Goal: Share content: Share content

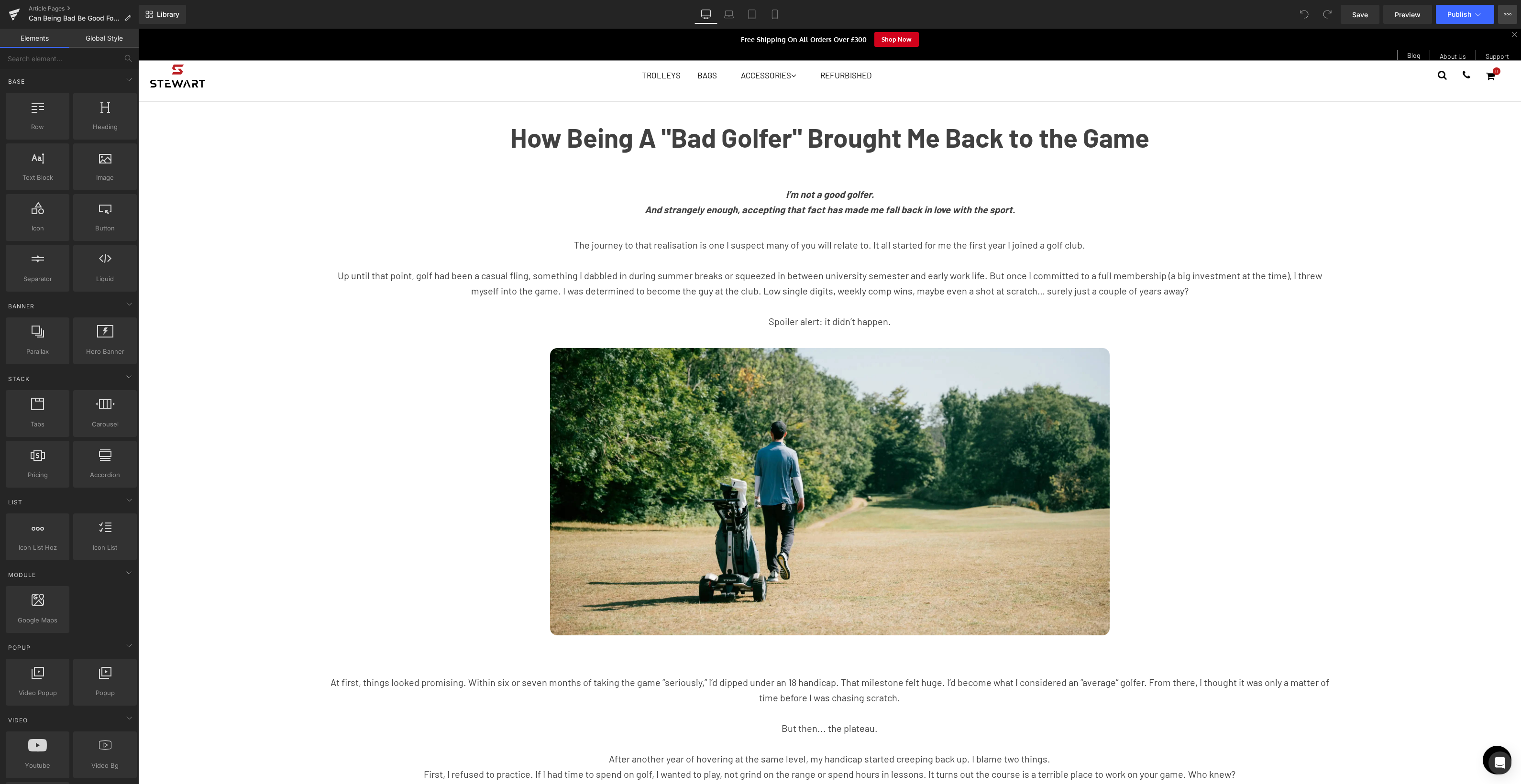
click at [1509, 13] on icon at bounding box center [1507, 14] width 8 height 8
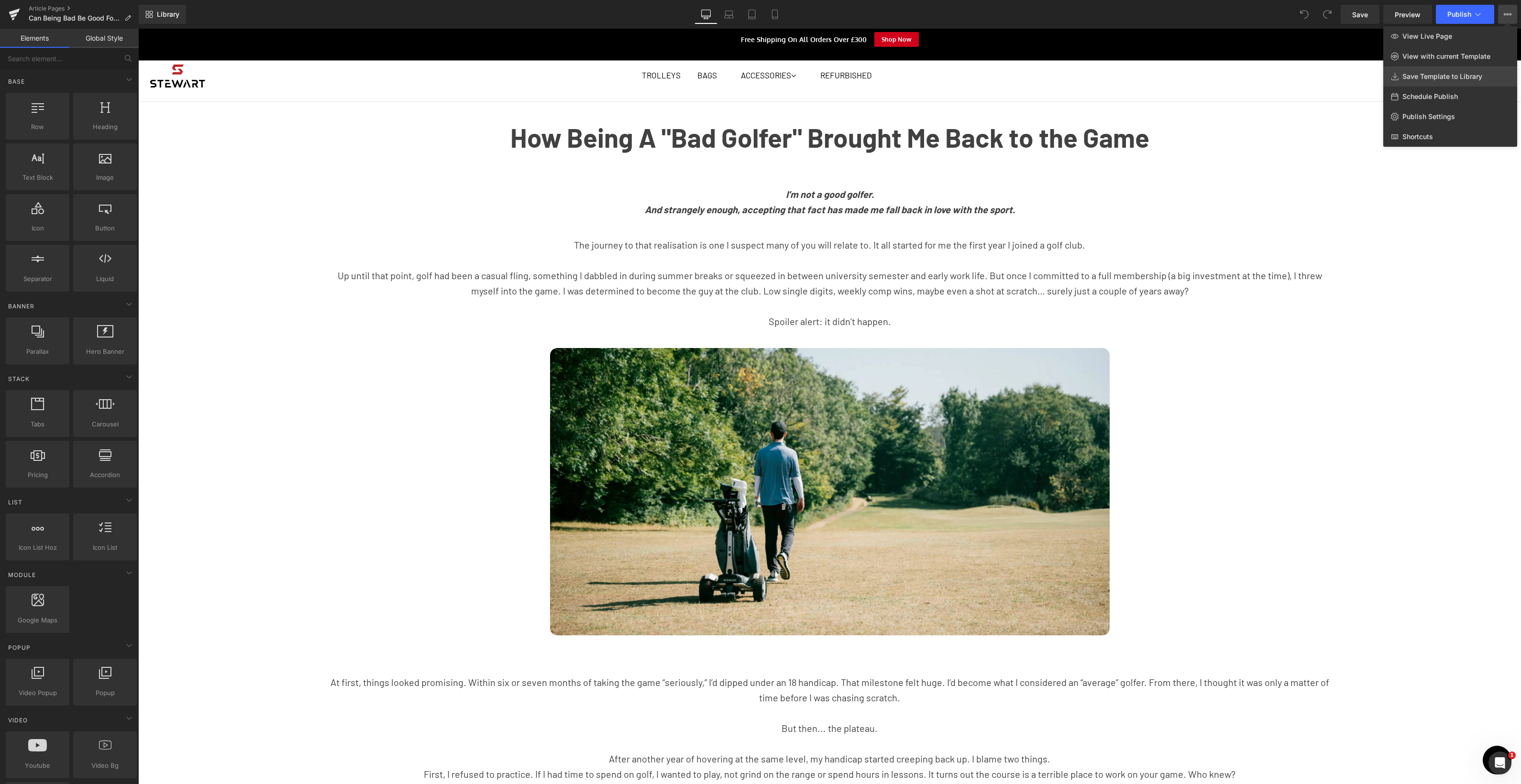
click at [1408, 77] on span "Save Template to Library" at bounding box center [1442, 76] width 80 height 8
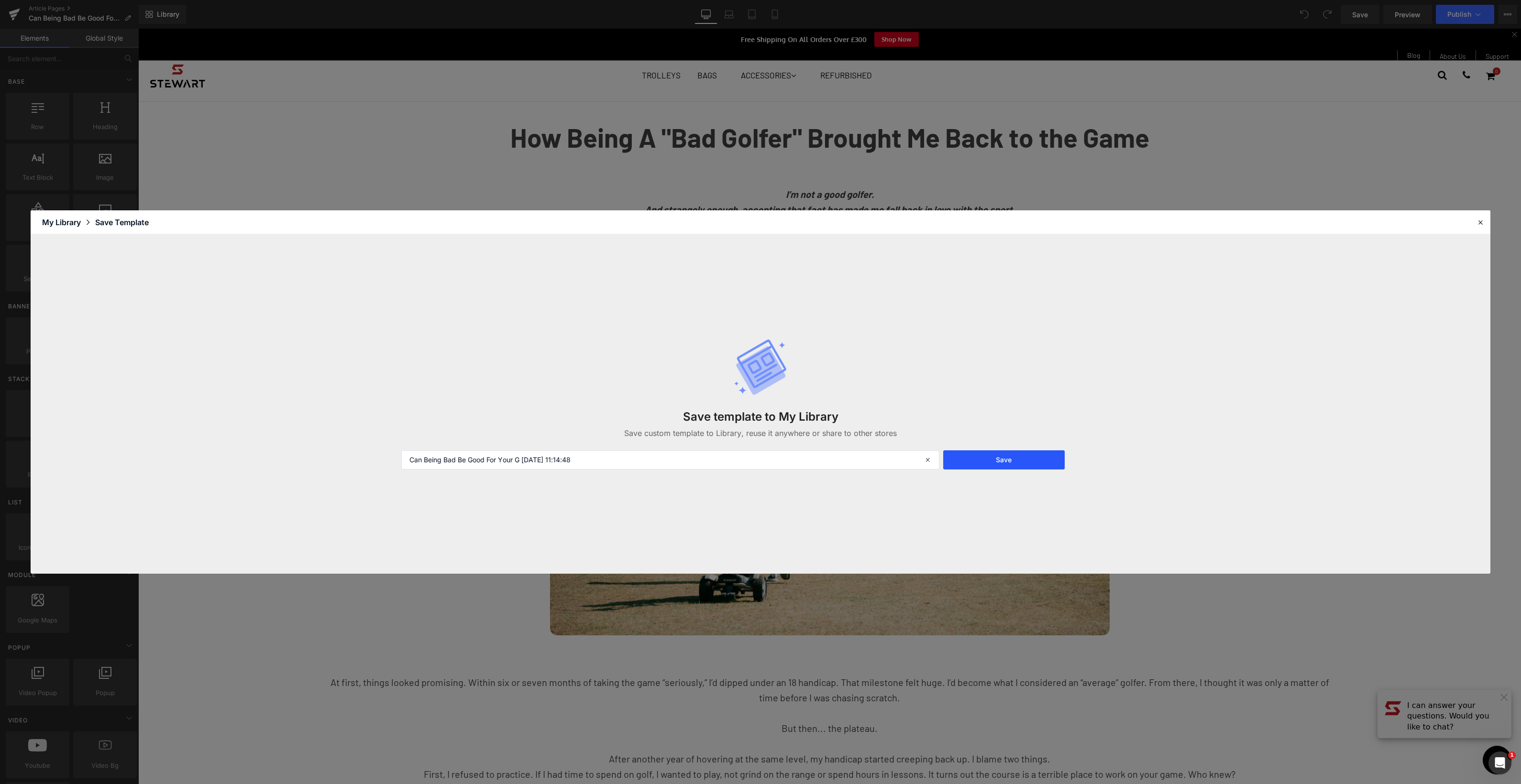
click at [1011, 454] on button "Save" at bounding box center [1004, 460] width 122 height 19
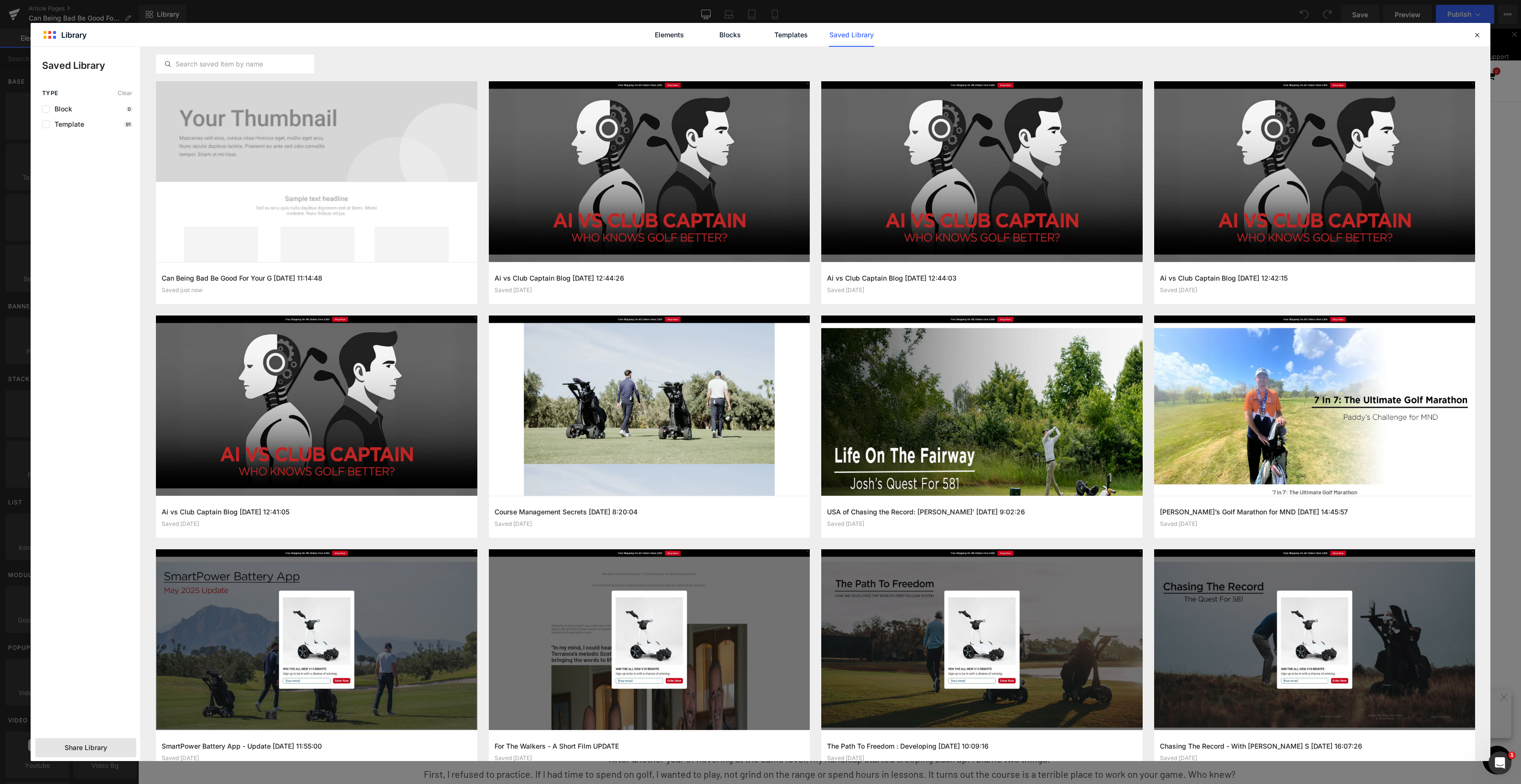
click at [84, 752] on span "Share Library" at bounding box center [86, 748] width 43 height 10
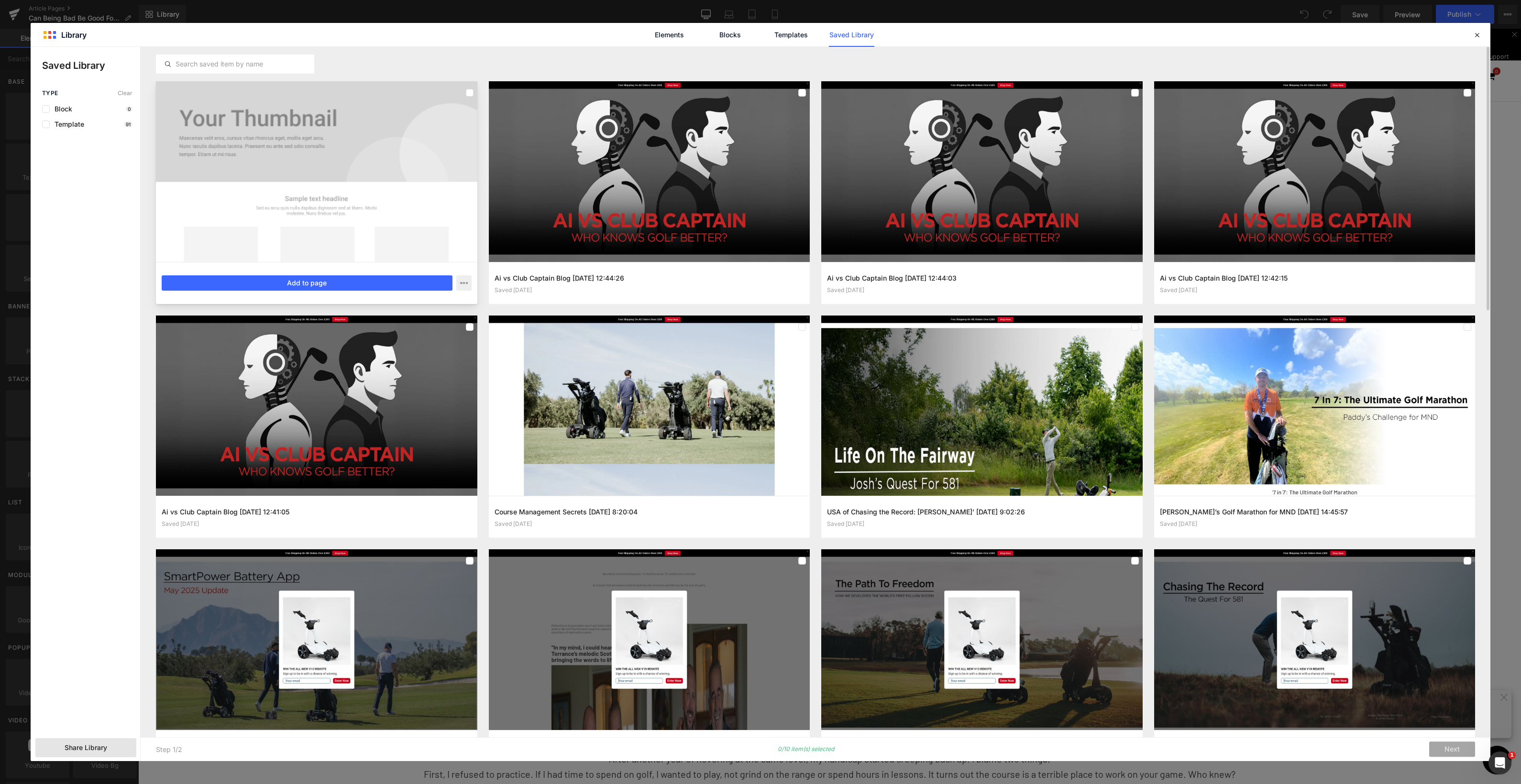
click at [418, 111] on div at bounding box center [316, 171] width 322 height 180
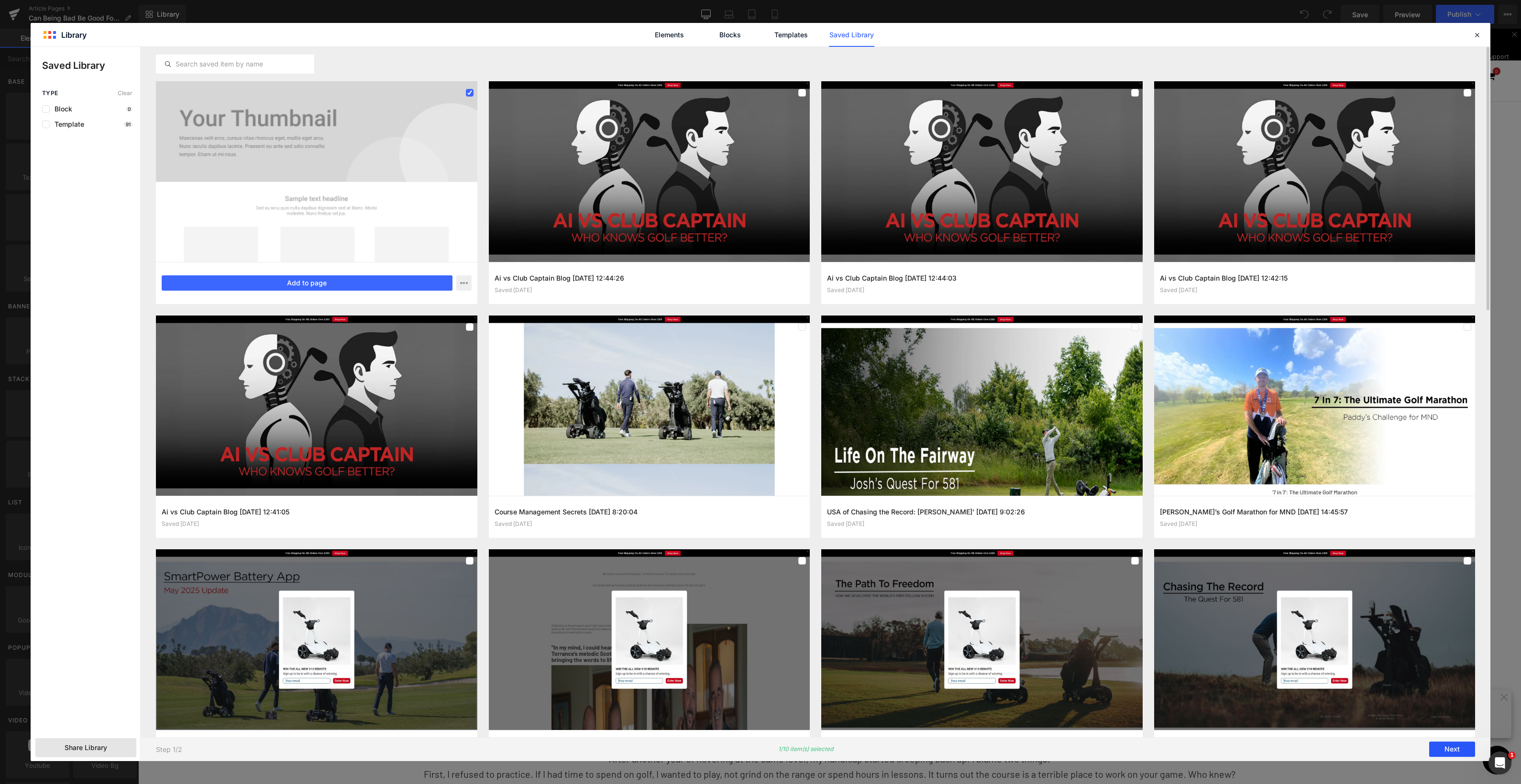
click at [1459, 751] on button "Next" at bounding box center [1452, 749] width 46 height 15
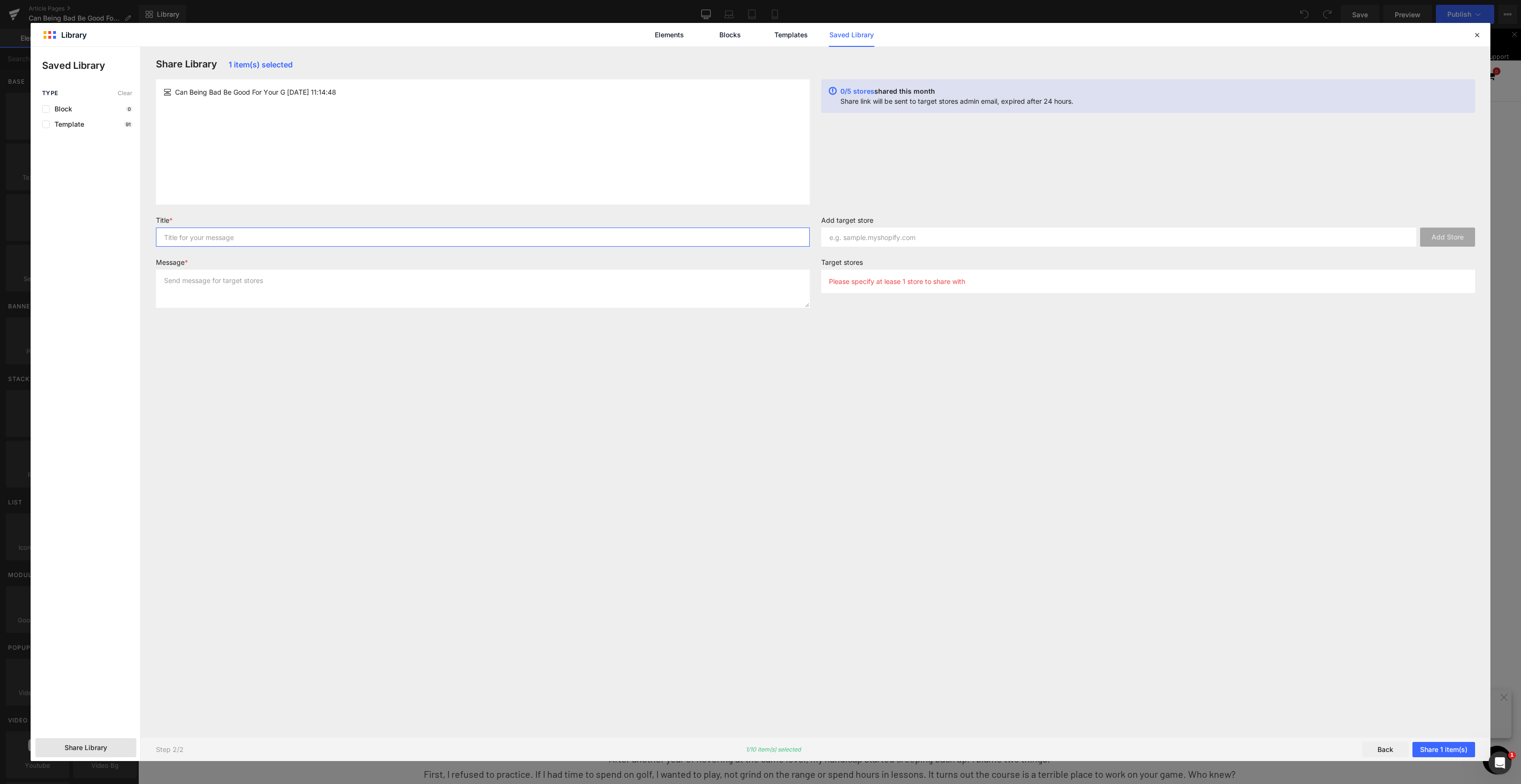
click at [396, 236] on input "text" at bounding box center [482, 237] width 654 height 19
type input "Personal Blog"
click at [398, 289] on textarea at bounding box center [482, 288] width 654 height 38
type textarea "For [PERSON_NAME]"
click at [956, 236] on input "text" at bounding box center [1118, 237] width 595 height 19
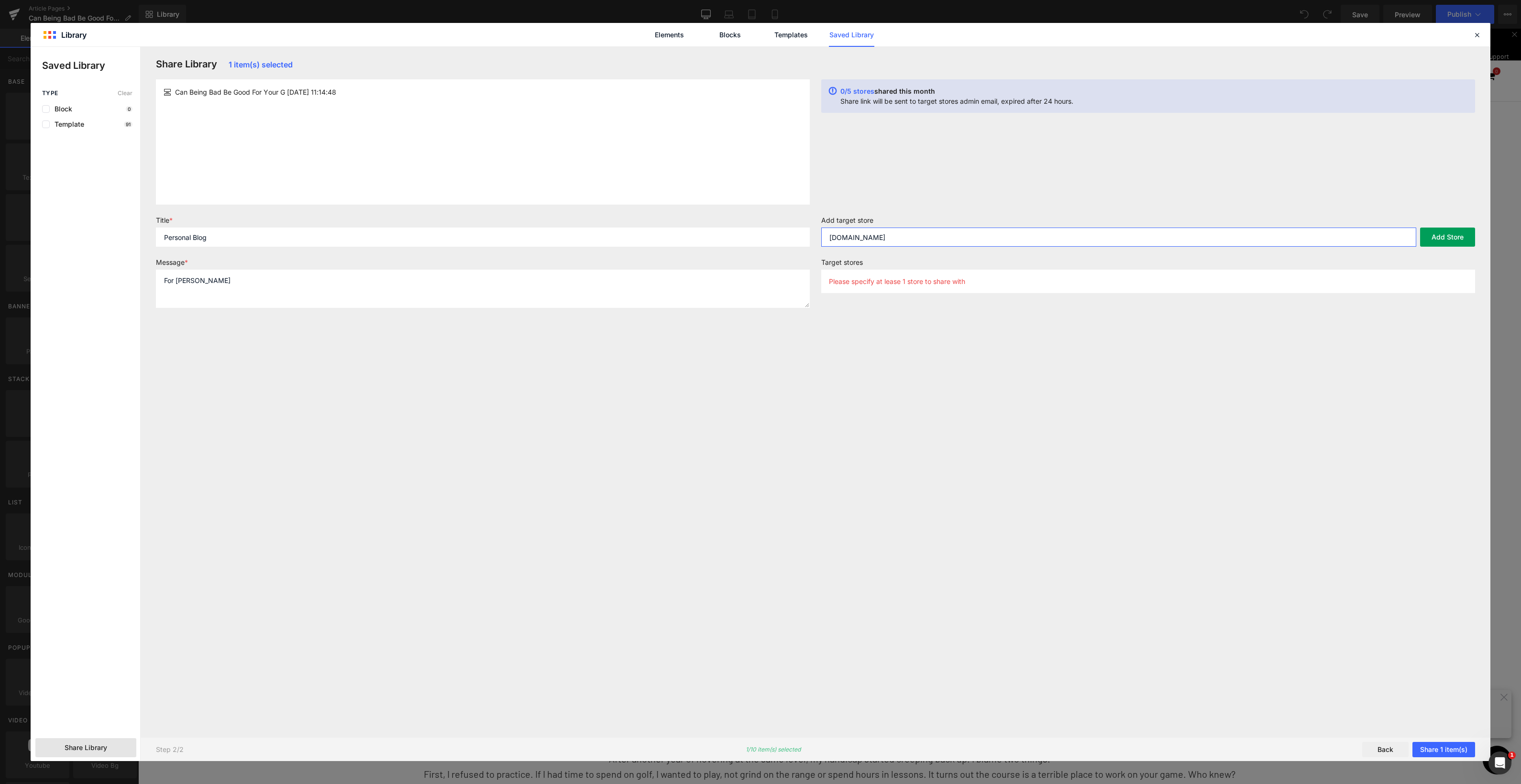
type input "[DOMAIN_NAME]"
click at [1449, 241] on button "Add Store" at bounding box center [1448, 237] width 55 height 19
drag, startPoint x: 1450, startPoint y: 748, endPoint x: 1462, endPoint y: 737, distance: 16.3
click at [1450, 748] on button "Share 1 item(s)" at bounding box center [1444, 749] width 63 height 15
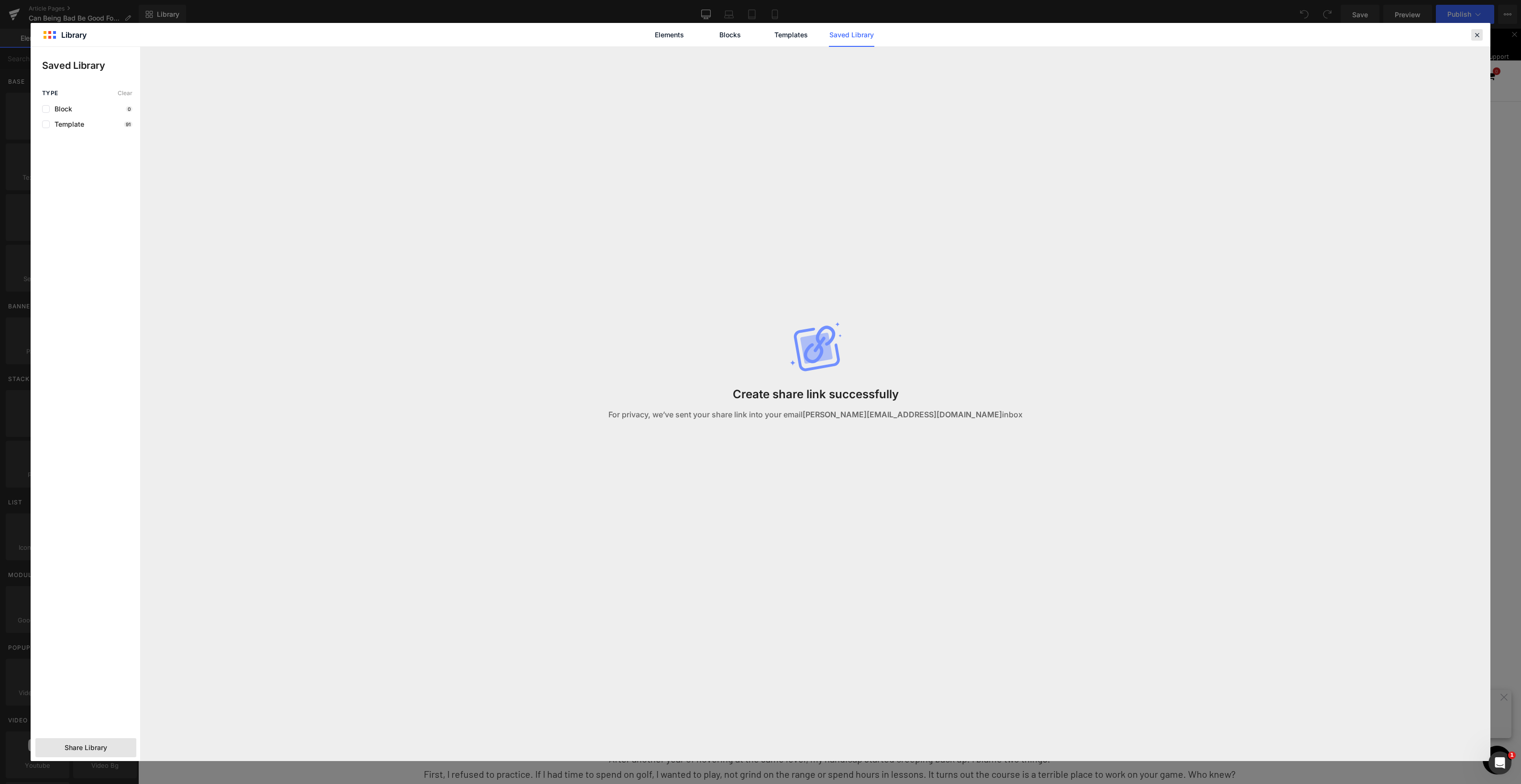
click at [1476, 32] on icon at bounding box center [1477, 35] width 8 height 8
